Goal: Navigation & Orientation: Understand site structure

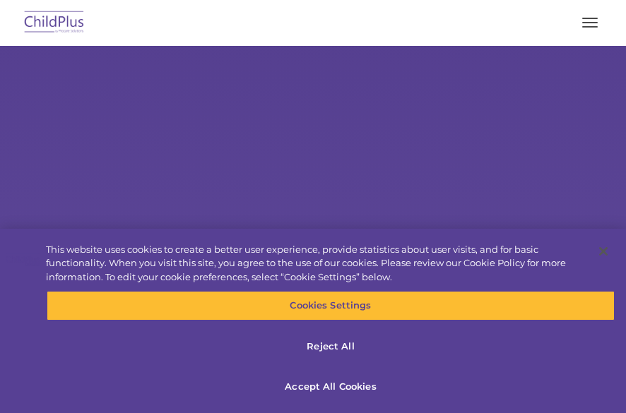
select select "MEDIUM"
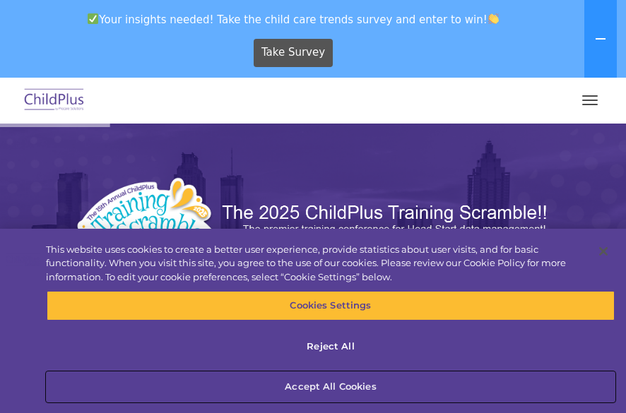
click at [480, 389] on button "Accept All Cookies" at bounding box center [331, 387] width 568 height 30
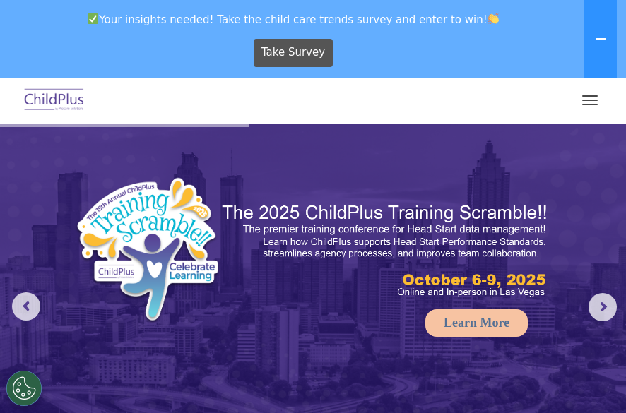
click at [589, 95] on span "button" at bounding box center [590, 95] width 16 height 1
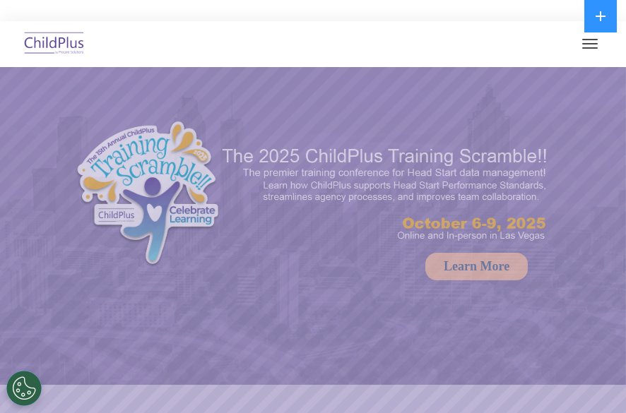
select select "MEDIUM"
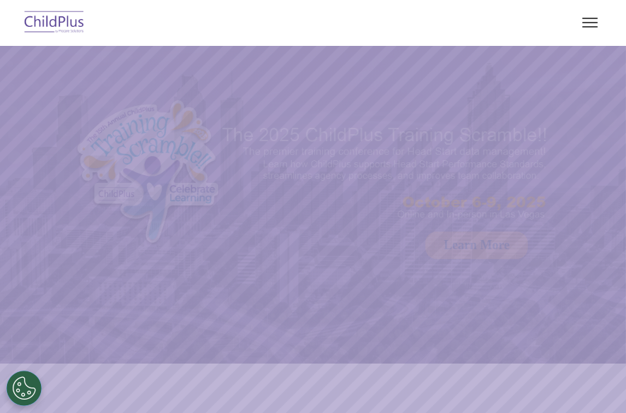
select select "MEDIUM"
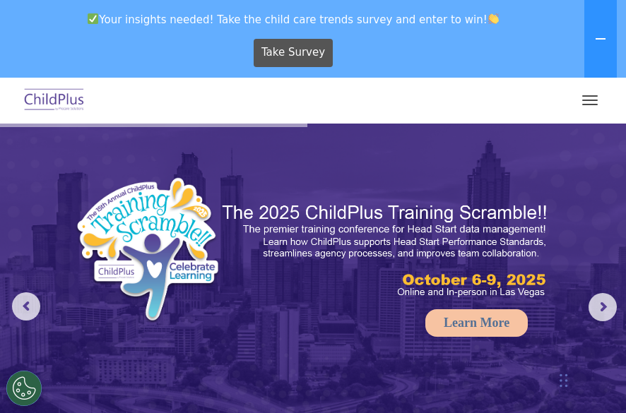
click at [589, 104] on span "button" at bounding box center [590, 104] width 16 height 1
